Goal: Feedback & Contribution: Submit feedback/report problem

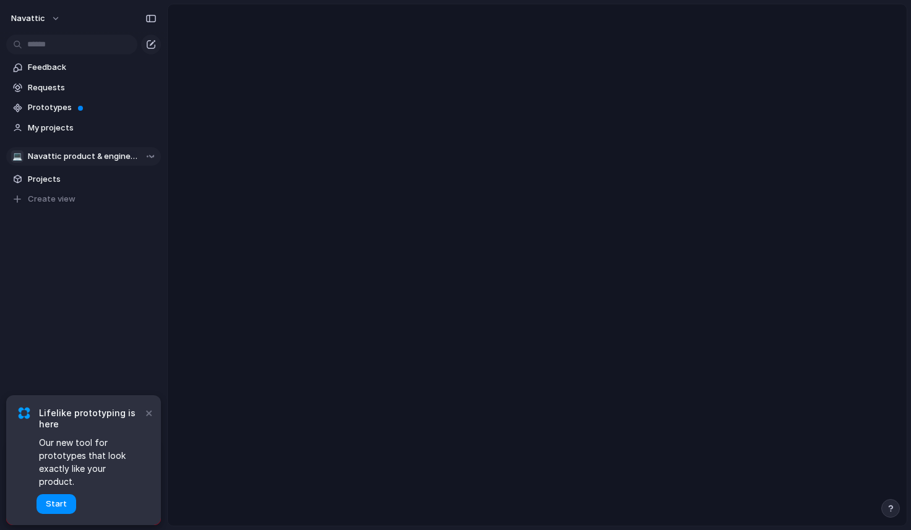
click at [67, 154] on span "Navattic product & engineering" at bounding box center [84, 156] width 113 height 12
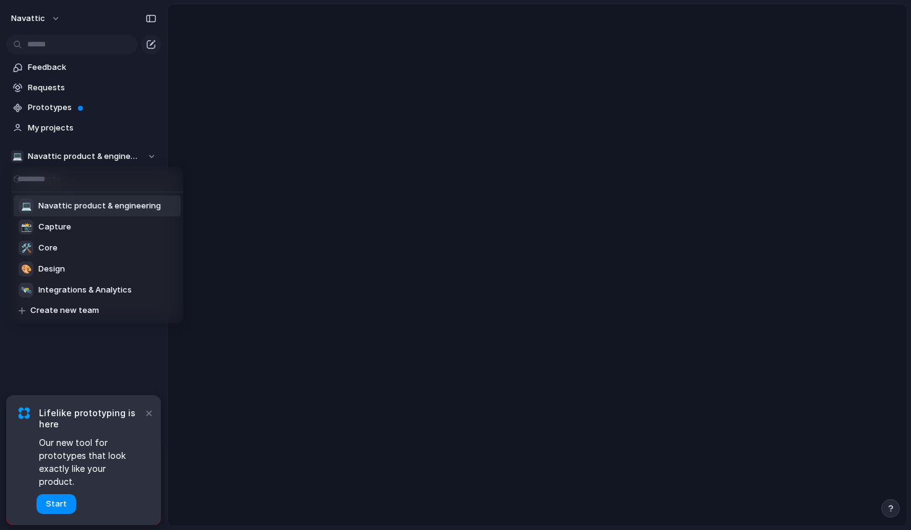
click at [56, 63] on div "💻 Navattic product & engineering 📸 Capture 🛠️ Core 🎨 Design 🛰️ Integrations & A…" at bounding box center [455, 265] width 911 height 530
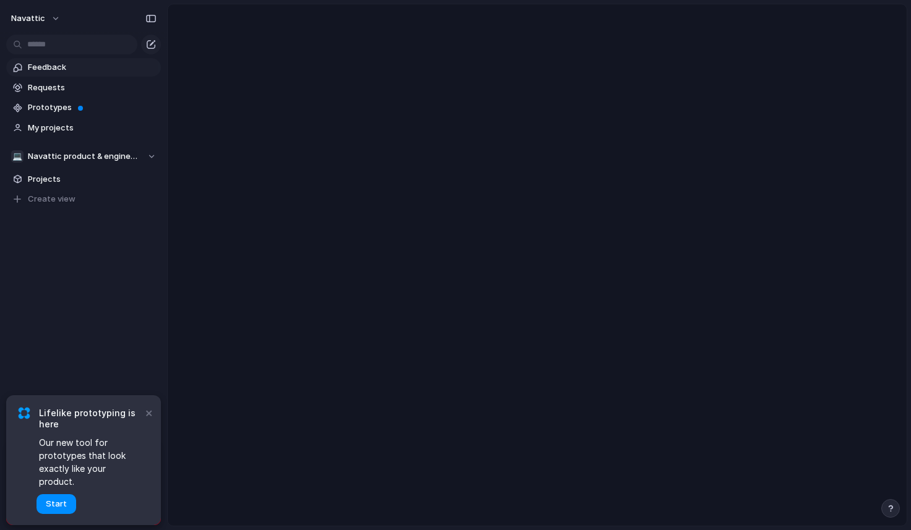
click at [59, 65] on span "Feedback" at bounding box center [92, 67] width 129 height 12
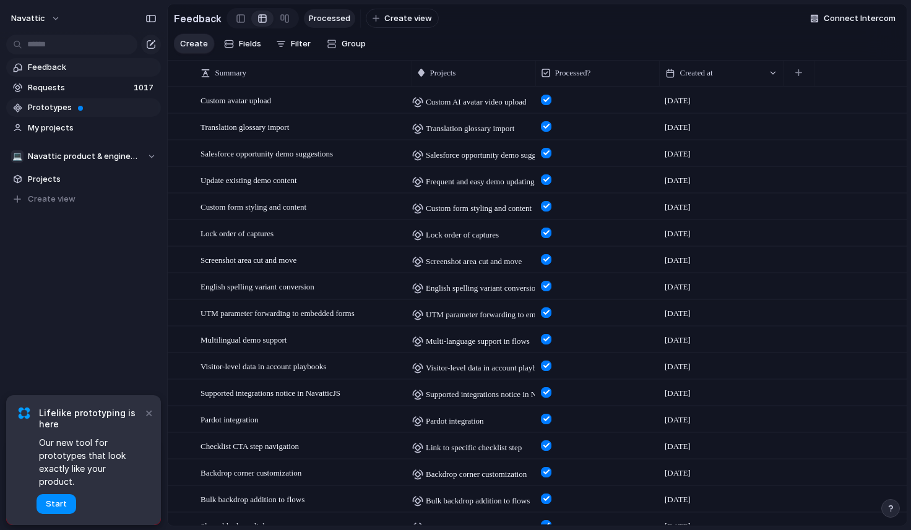
click at [43, 109] on span "Prototypes" at bounding box center [92, 107] width 129 height 12
click at [66, 83] on span "Requests" at bounding box center [79, 88] width 102 height 12
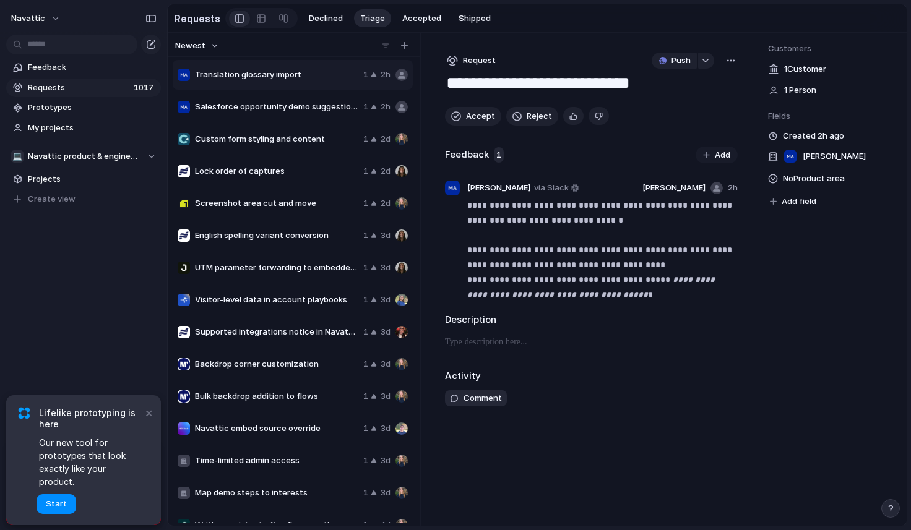
click at [225, 429] on span "Navattic embed source override" at bounding box center [276, 429] width 163 height 12
type textarea "**********"
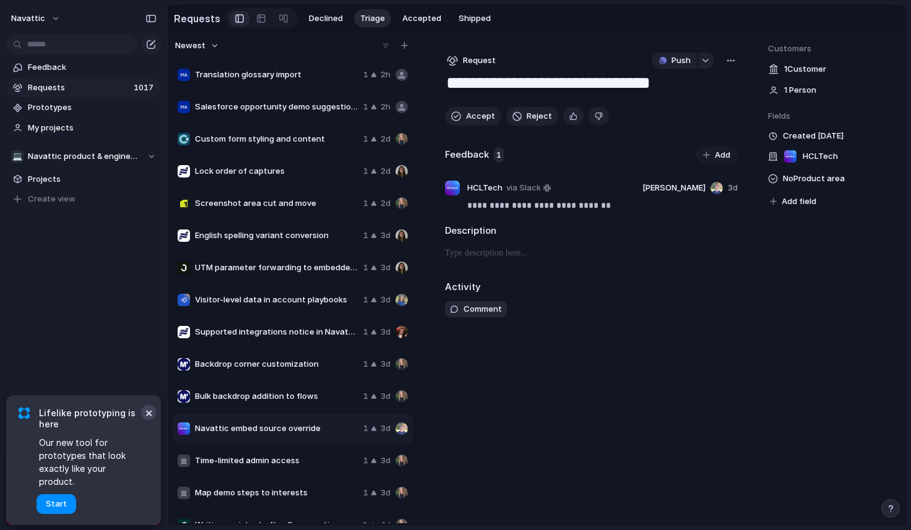
click at [142, 420] on button "×" at bounding box center [148, 412] width 15 height 15
